Goal: Information Seeking & Learning: Learn about a topic

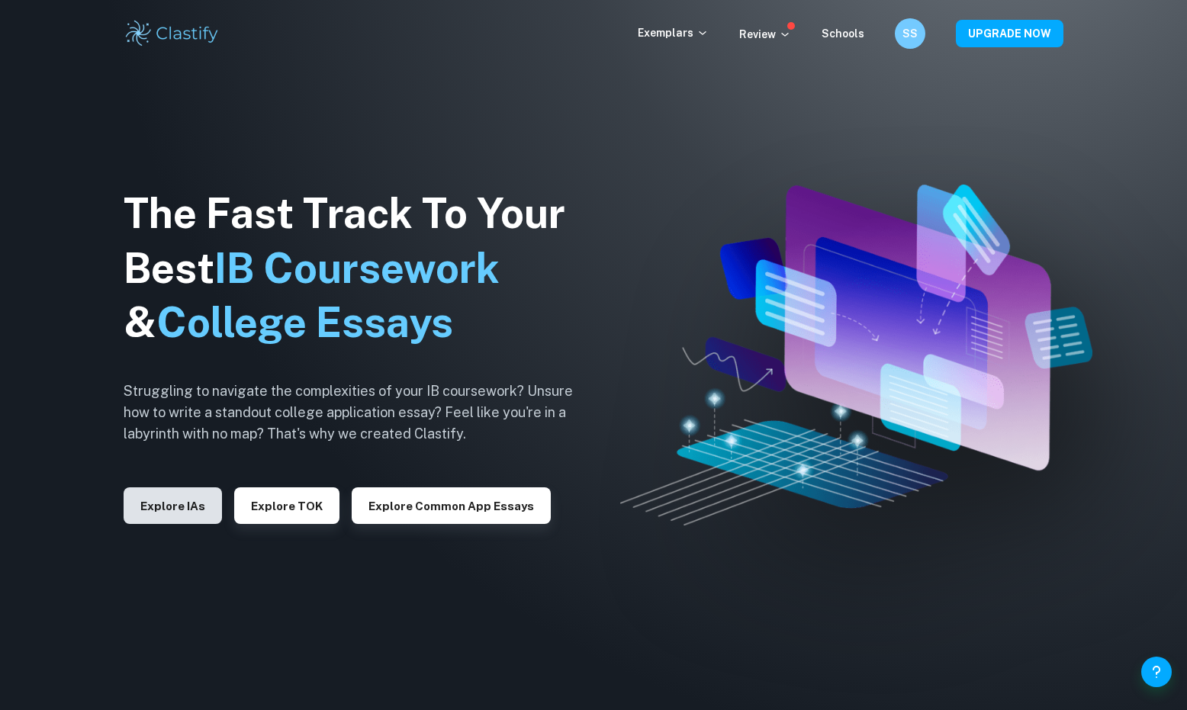
click at [159, 509] on button "Explore IAs" at bounding box center [173, 505] width 98 height 37
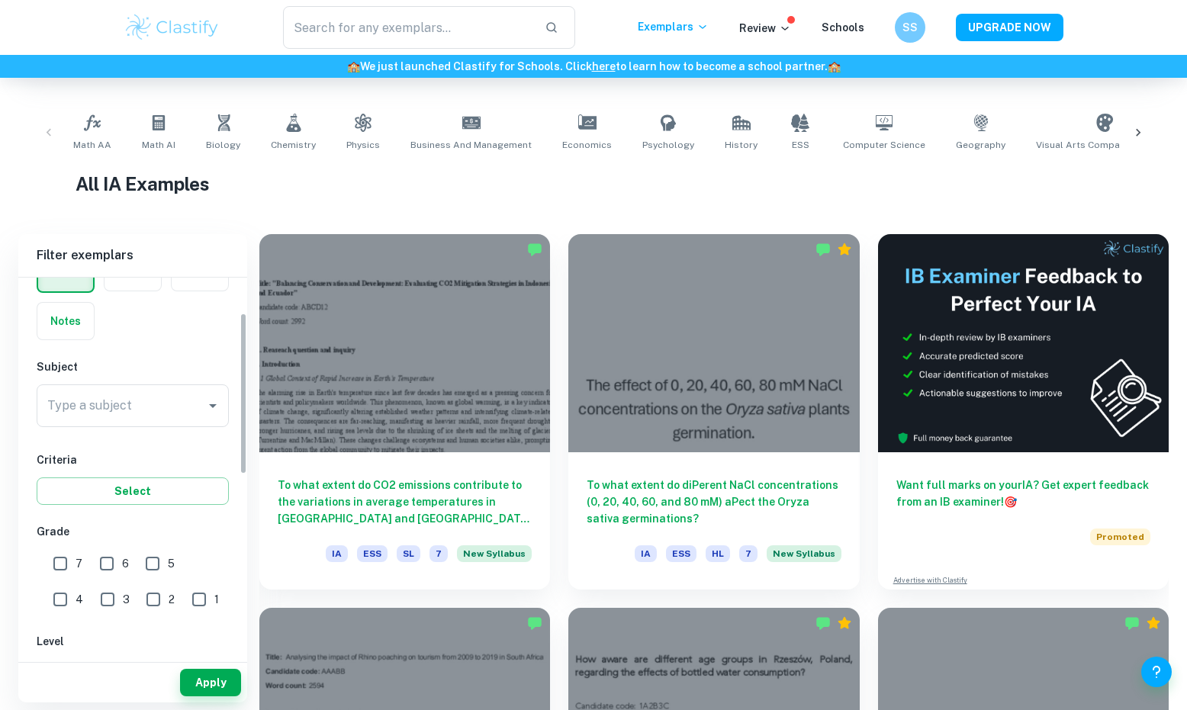
scroll to position [121, 0]
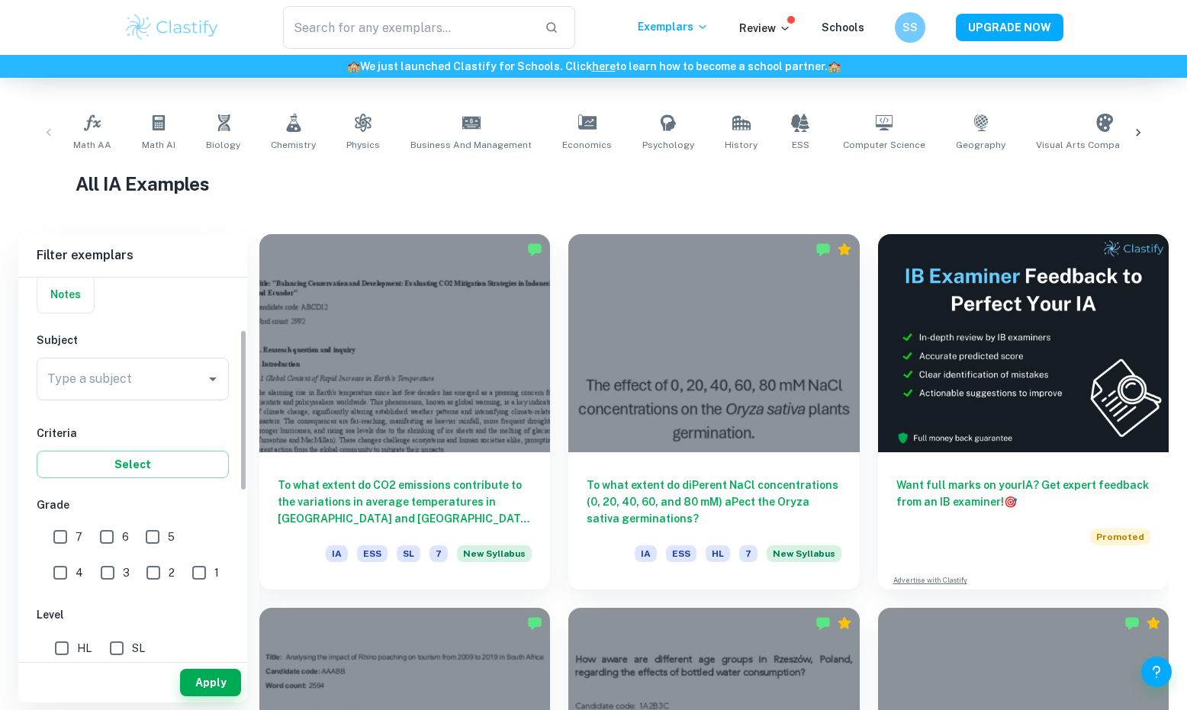
click at [89, 400] on div "Type a subject Type a subject" at bounding box center [133, 382] width 192 height 49
click at [86, 389] on input "Type a subject" at bounding box center [121, 379] width 156 height 29
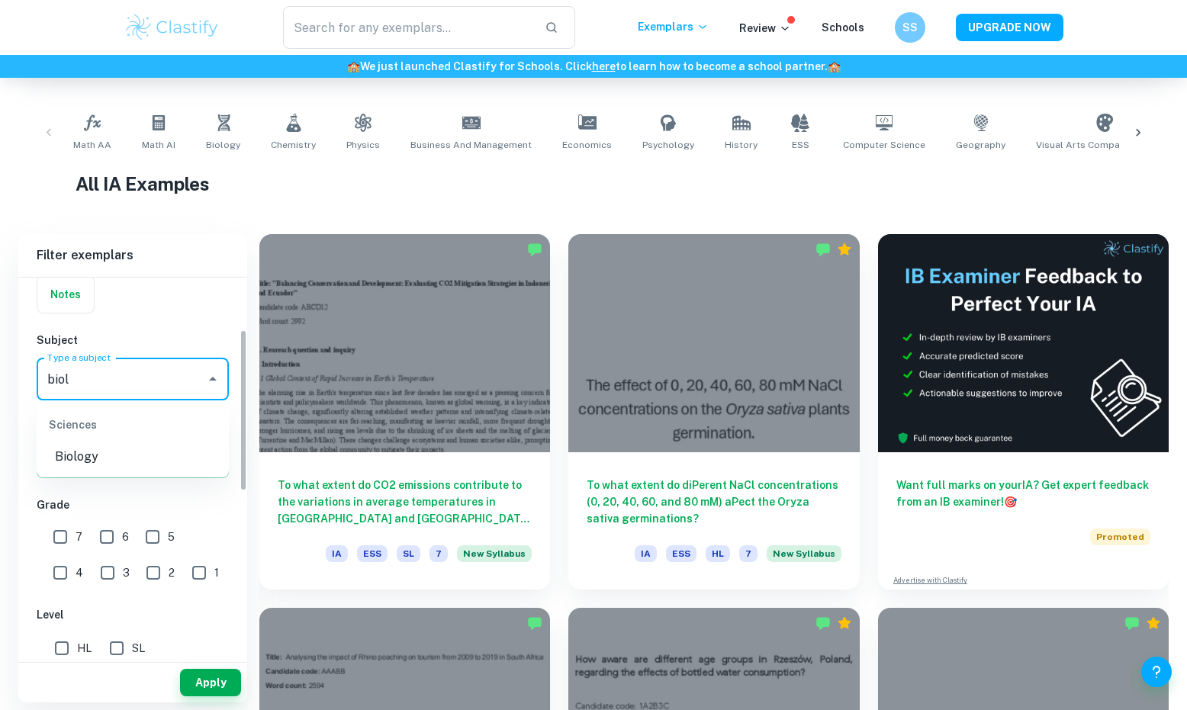
click at [84, 461] on li "Biology" at bounding box center [133, 456] width 192 height 27
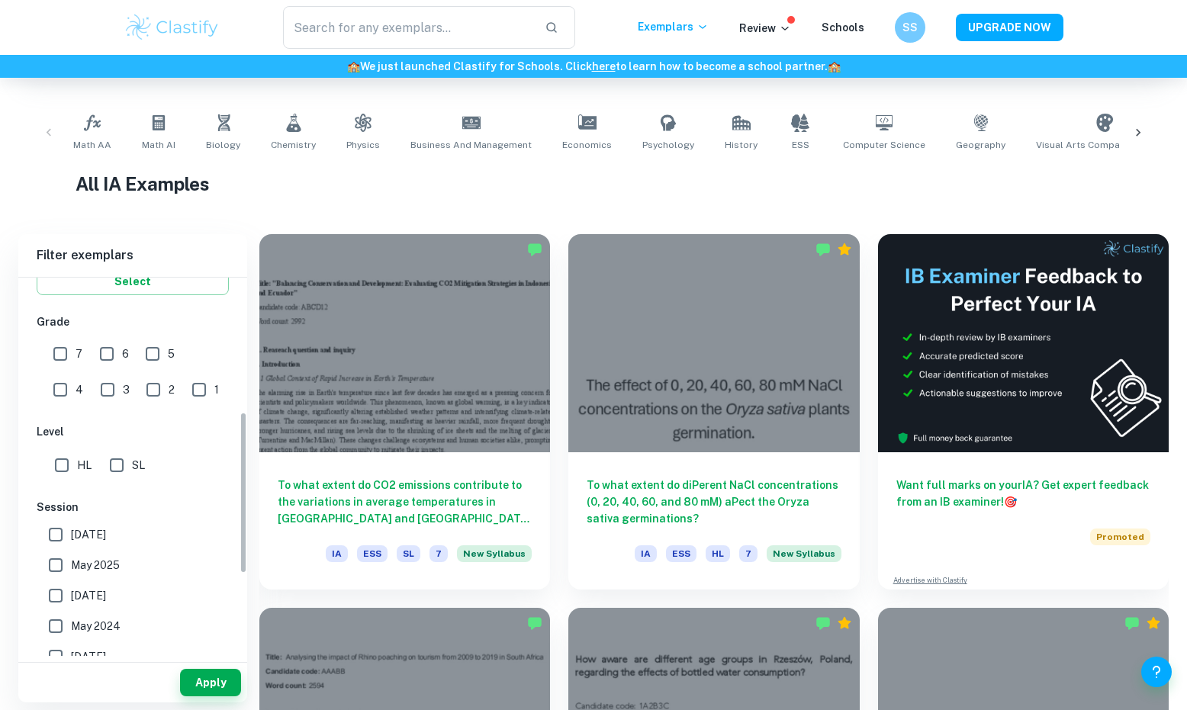
scroll to position [314, 0]
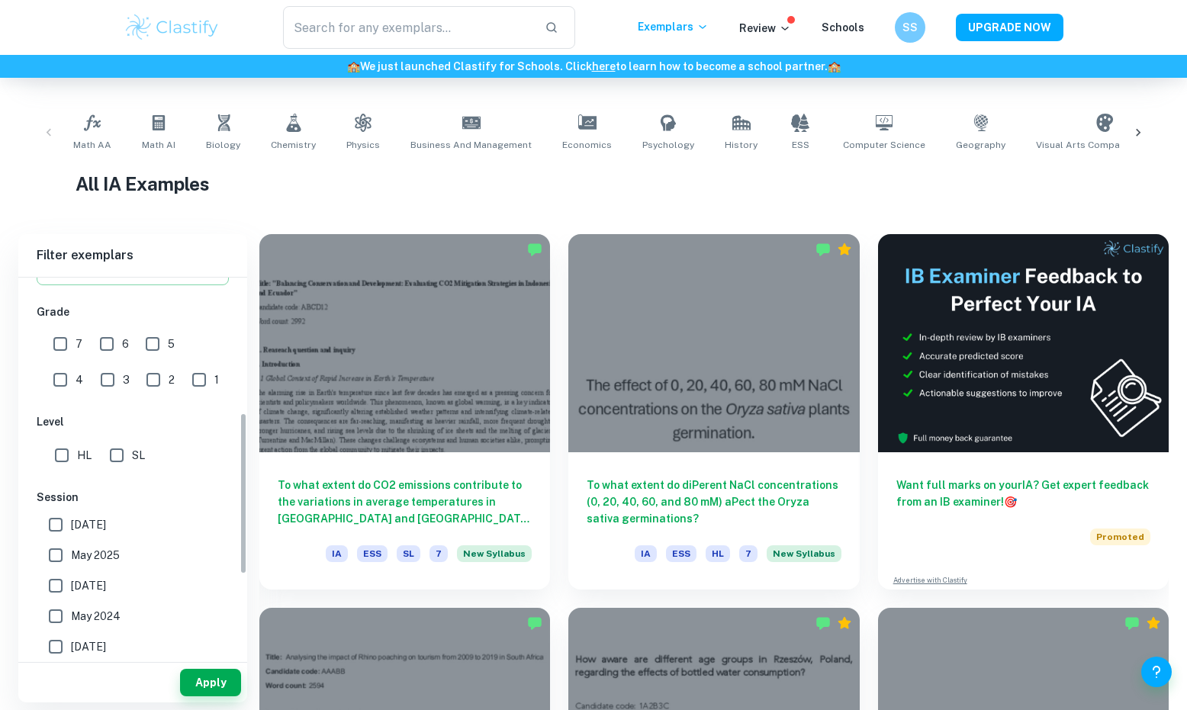
type input "Biology"
click at [109, 341] on input "6" at bounding box center [107, 344] width 31 height 31
checkbox input "true"
click at [59, 341] on input "7" at bounding box center [60, 344] width 31 height 31
checkbox input "true"
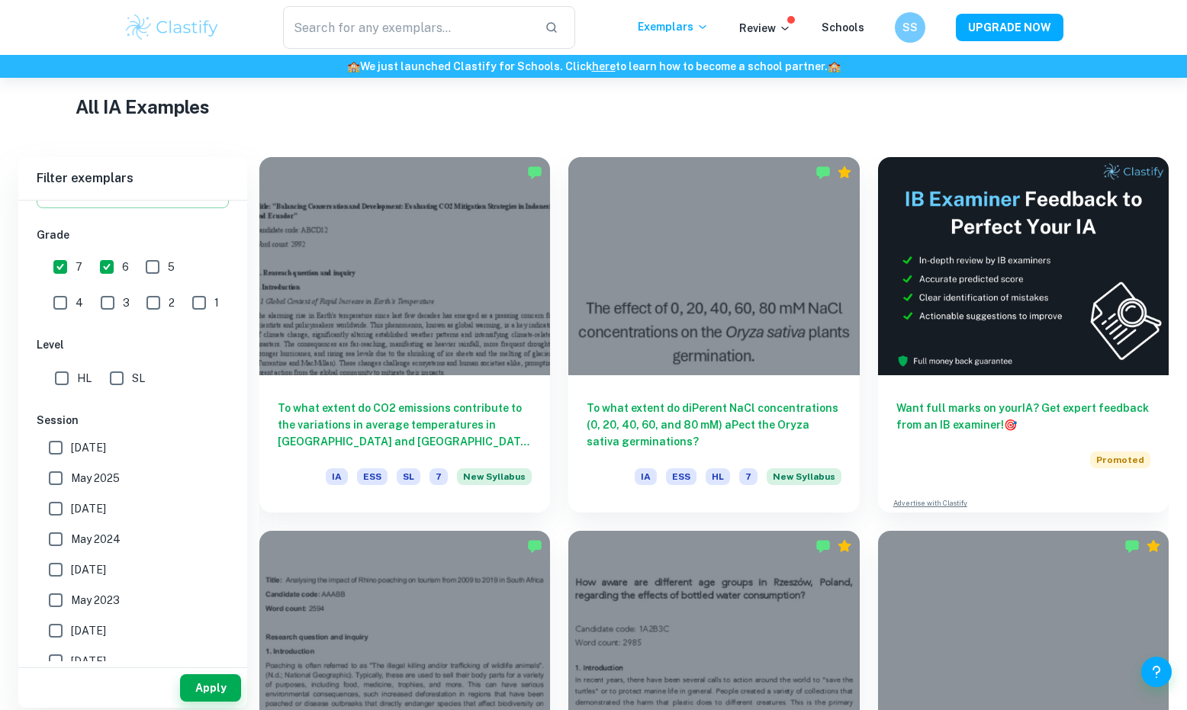
scroll to position [373, 0]
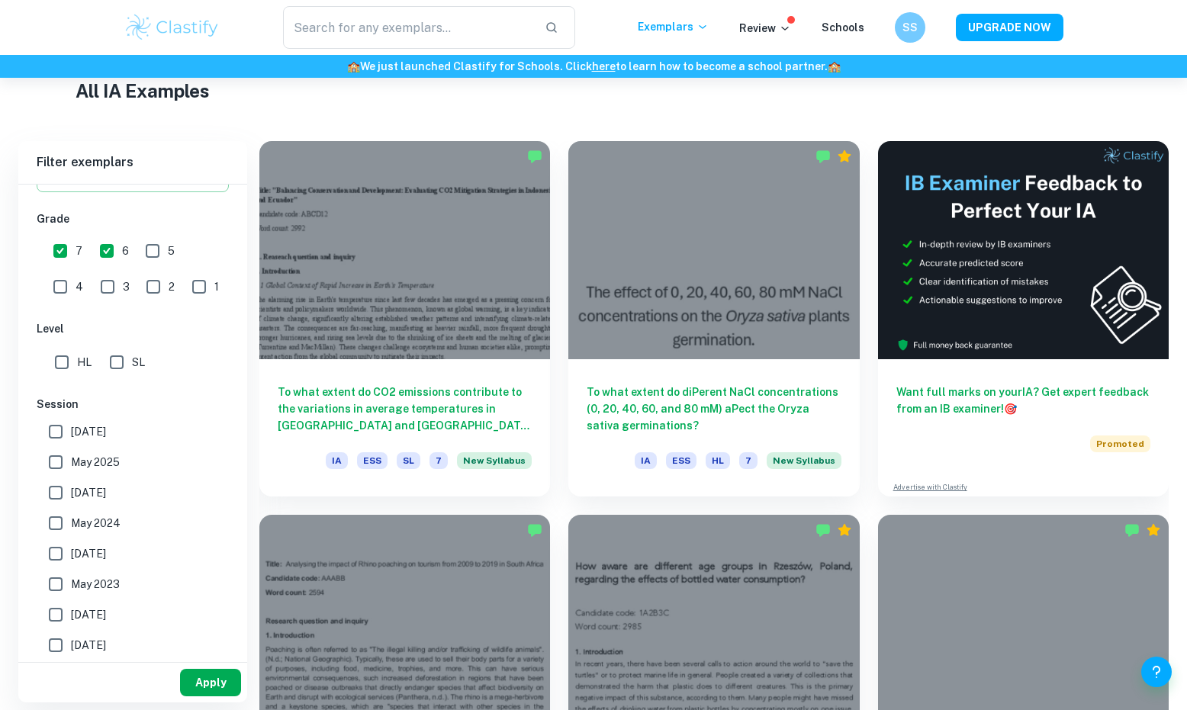
click at [198, 678] on button "Apply" at bounding box center [210, 682] width 61 height 27
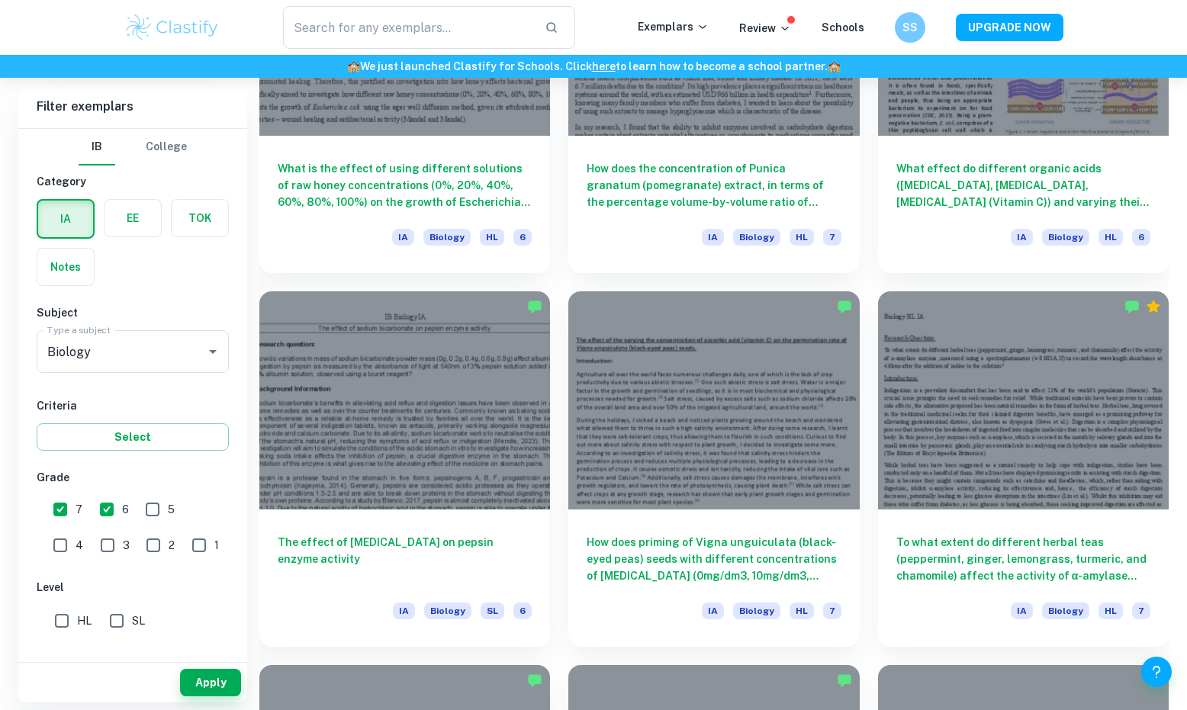
scroll to position [1711, 0]
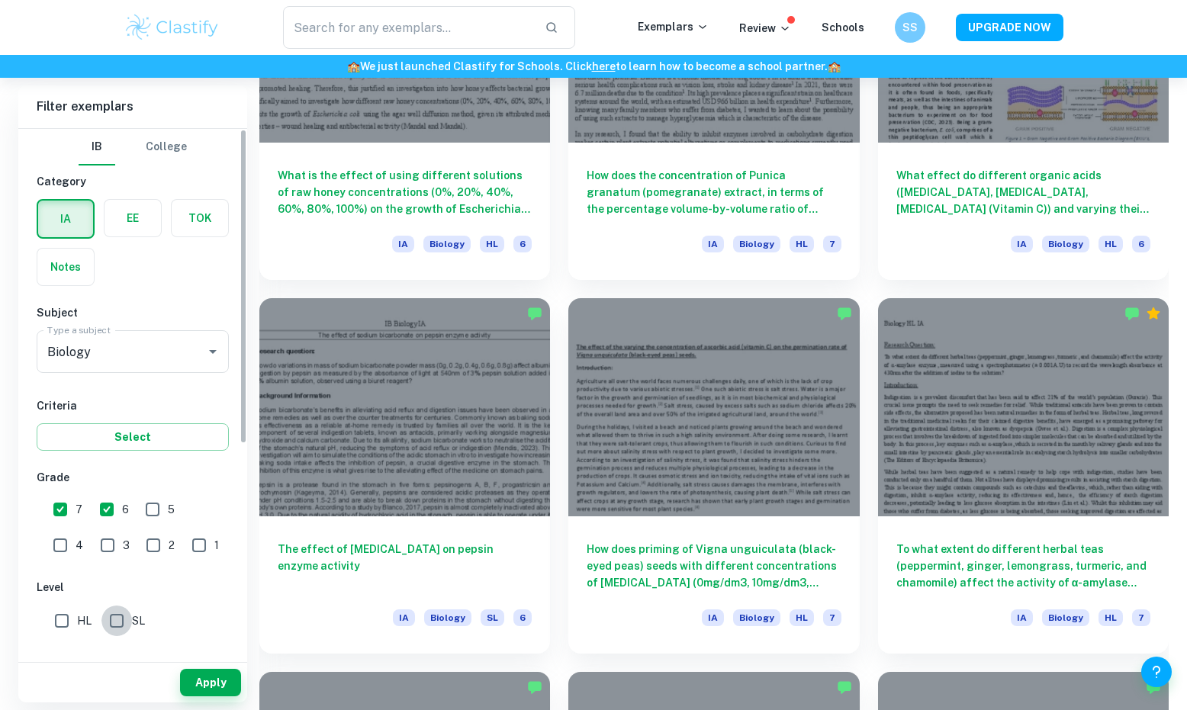
click at [117, 622] on input "SL" at bounding box center [116, 621] width 31 height 31
checkbox input "true"
click at [207, 676] on button "Apply" at bounding box center [210, 682] width 61 height 27
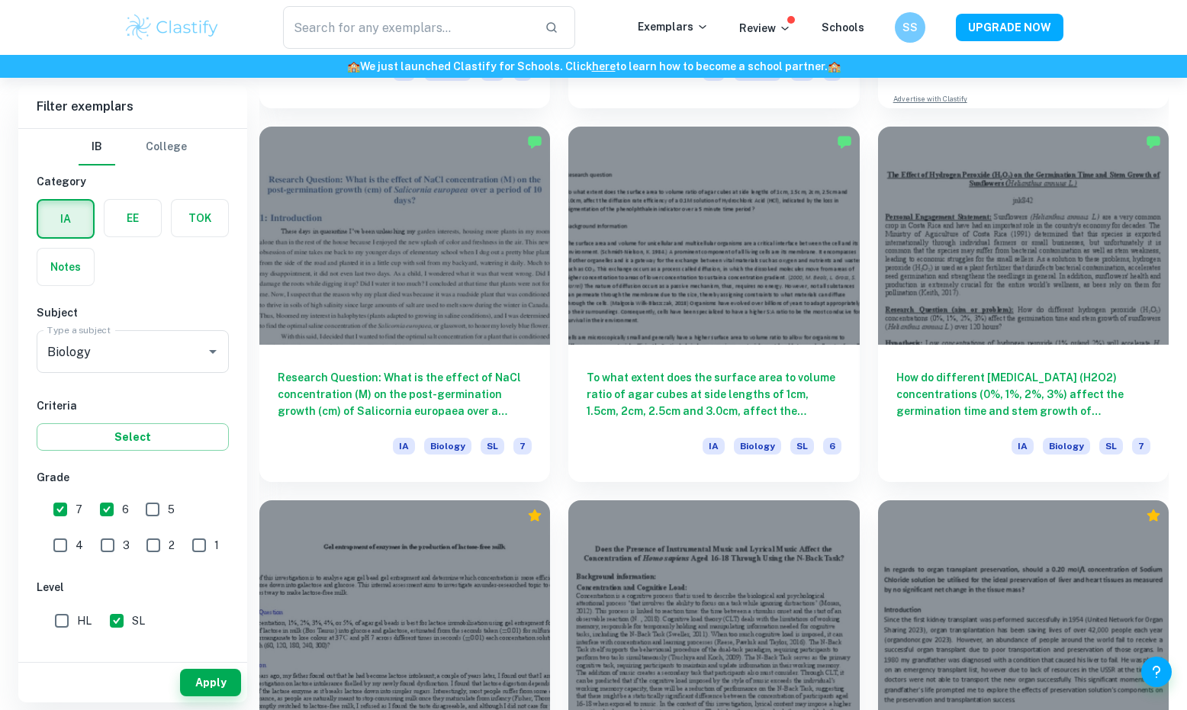
scroll to position [5250, 0]
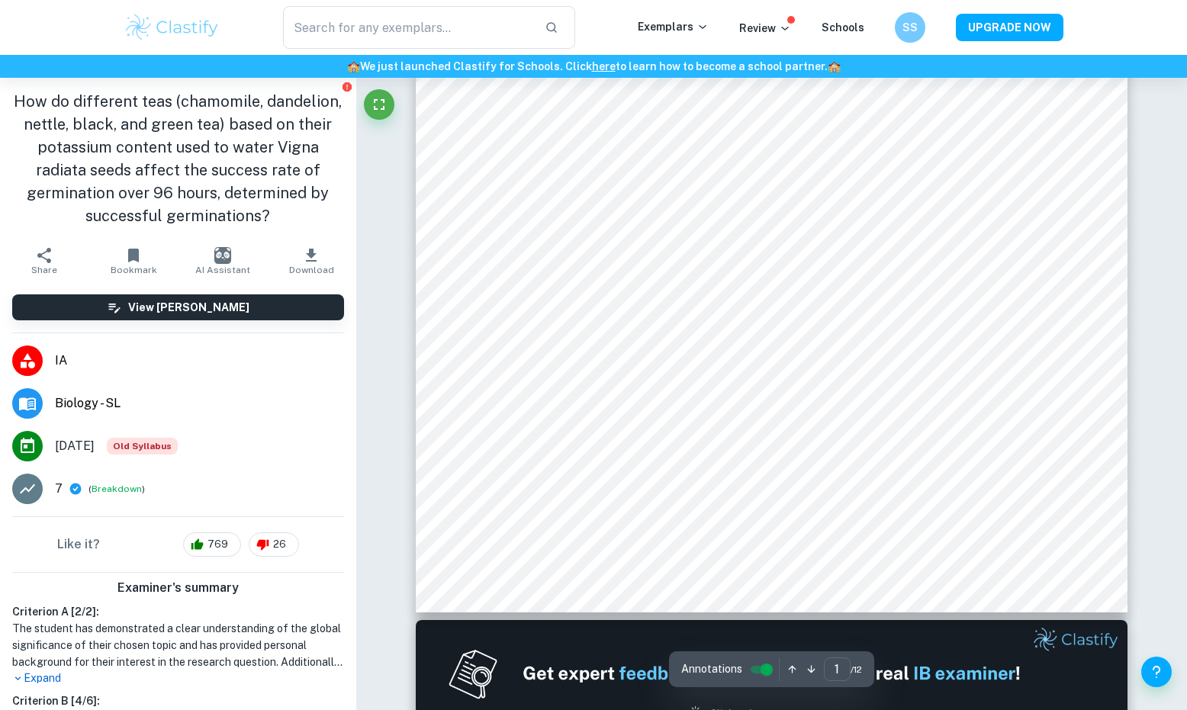
scroll to position [1110, 0]
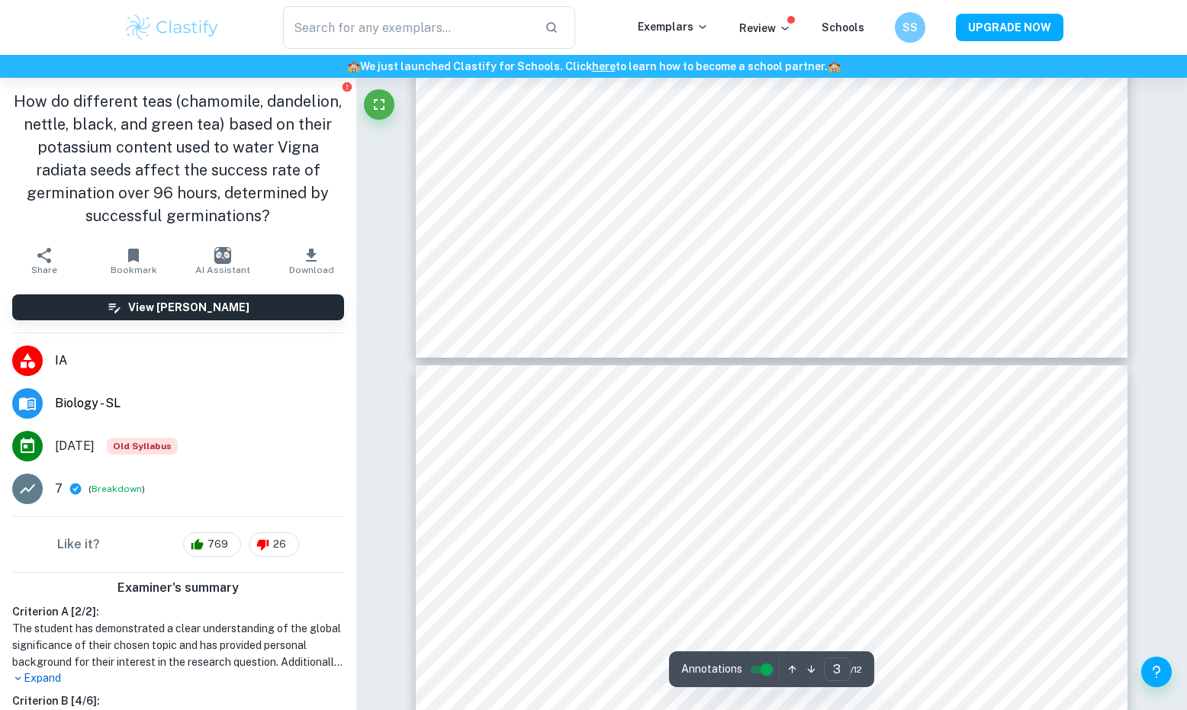
type input "4"
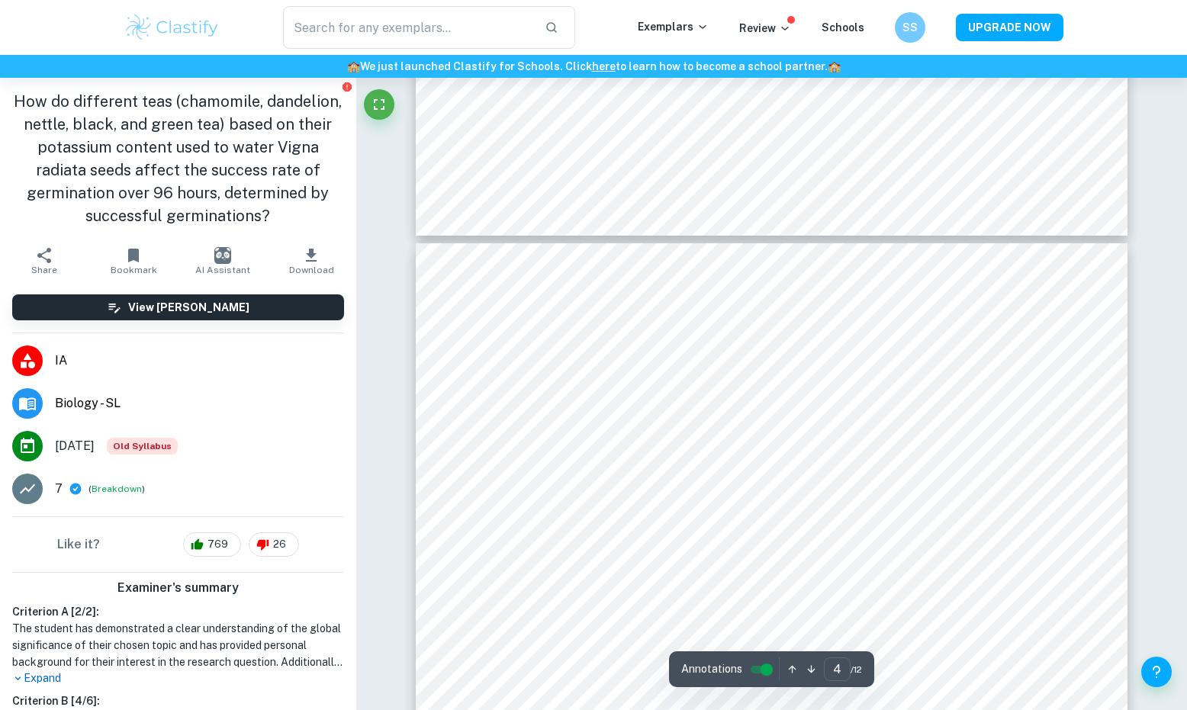
scroll to position [2867, 0]
